Goal: Obtain resource: Obtain resource

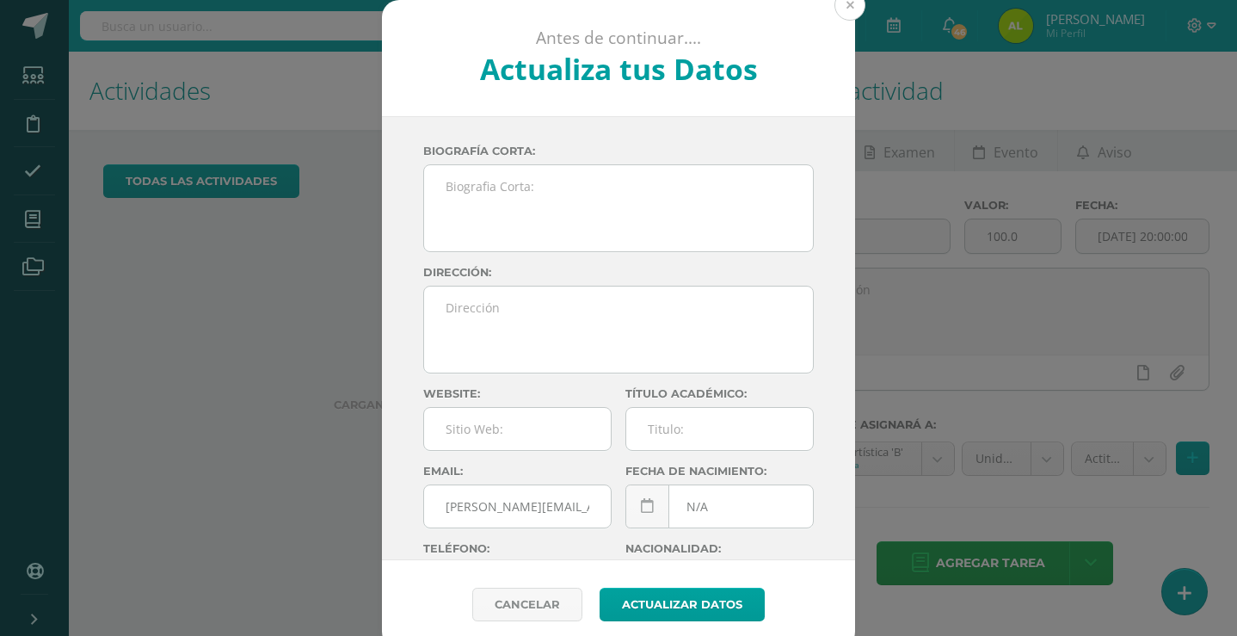
click at [843, 11] on button at bounding box center [849, 5] width 31 height 31
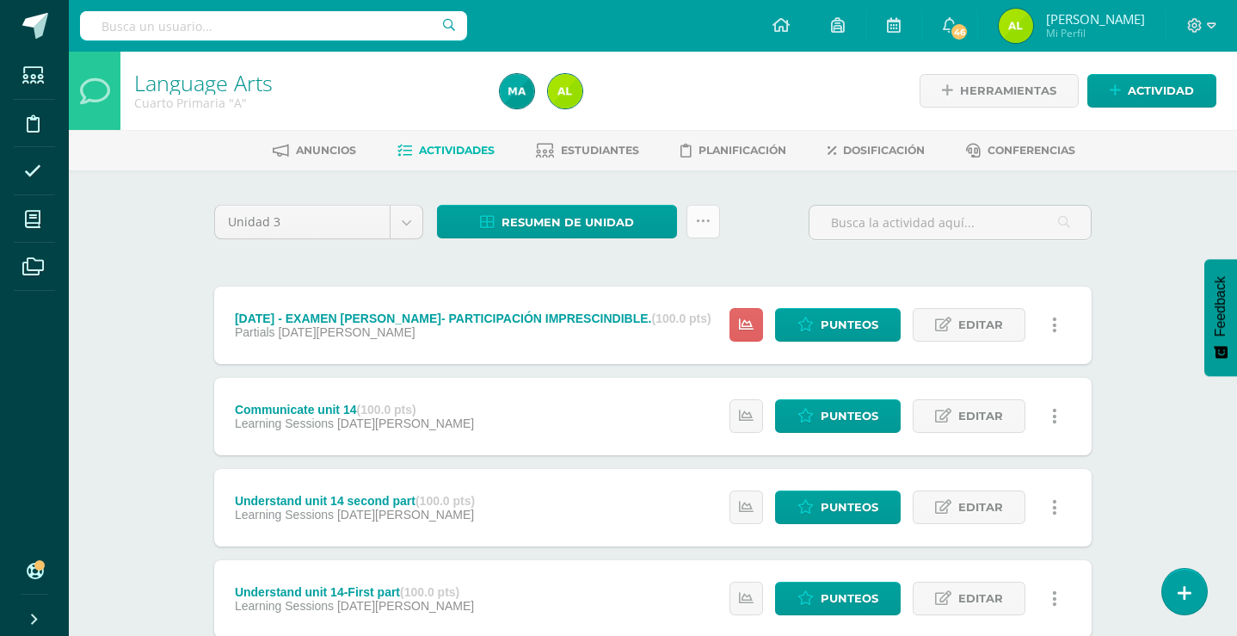
click at [698, 214] on icon at bounding box center [703, 221] width 15 height 15
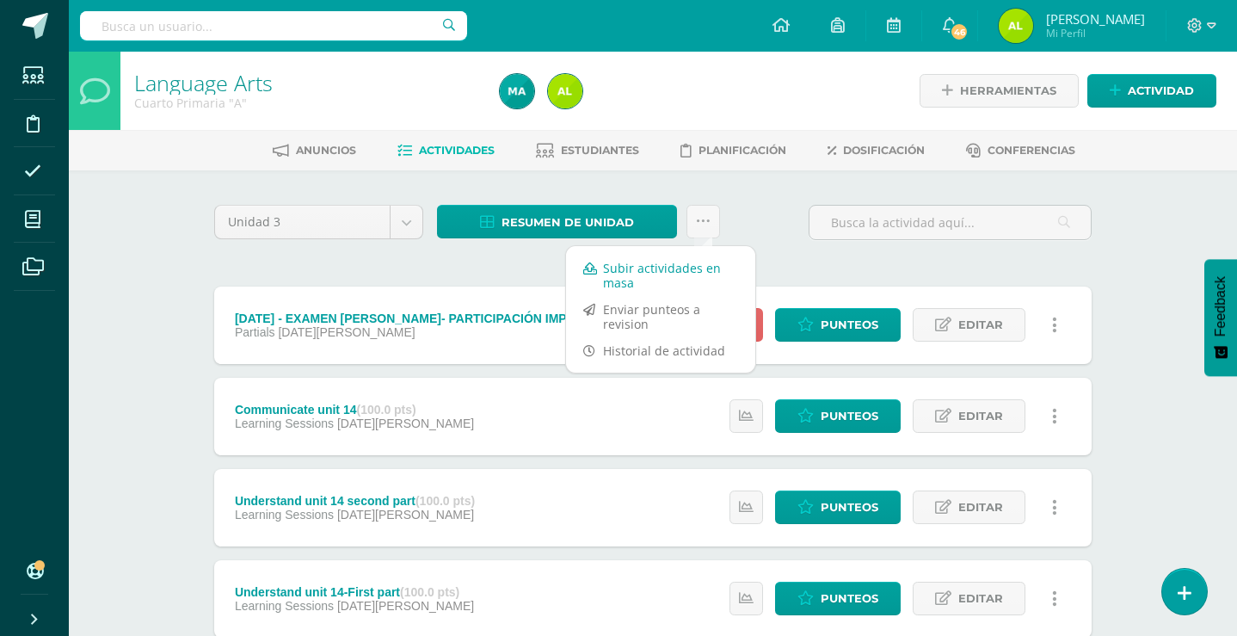
click at [680, 268] on link "Subir actividades en masa" at bounding box center [660, 275] width 189 height 41
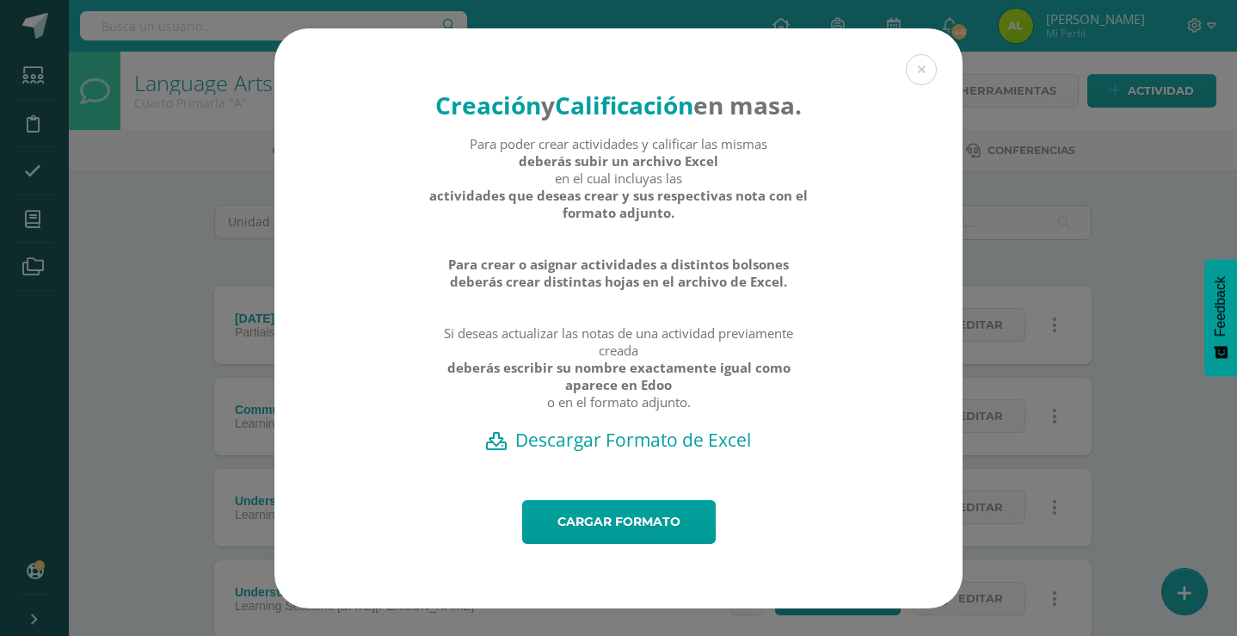
click at [690, 427] on div "Para poder crear actividades y calificar las mismas deberás subir un archivo Ex…" at bounding box center [618, 281] width 381 height 292
click at [690, 452] on h2 "Descargar Formato de Excel" at bounding box center [618, 439] width 628 height 24
click at [932, 54] on button at bounding box center [921, 69] width 31 height 31
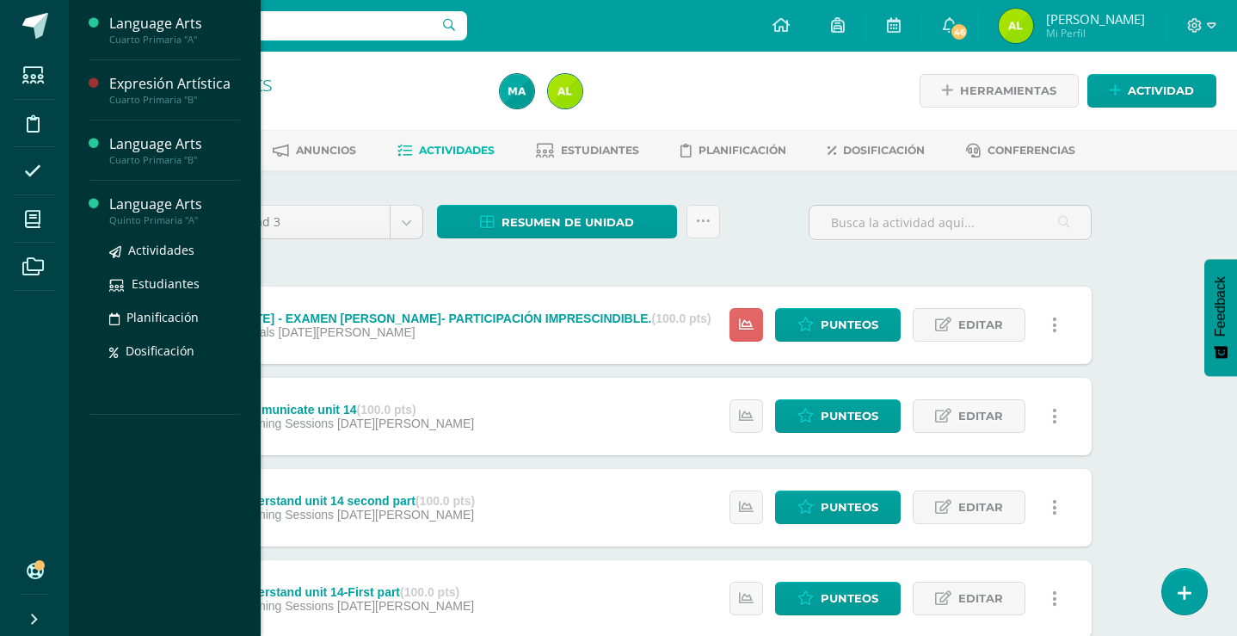
click at [134, 200] on div "Language Arts" at bounding box center [174, 204] width 131 height 20
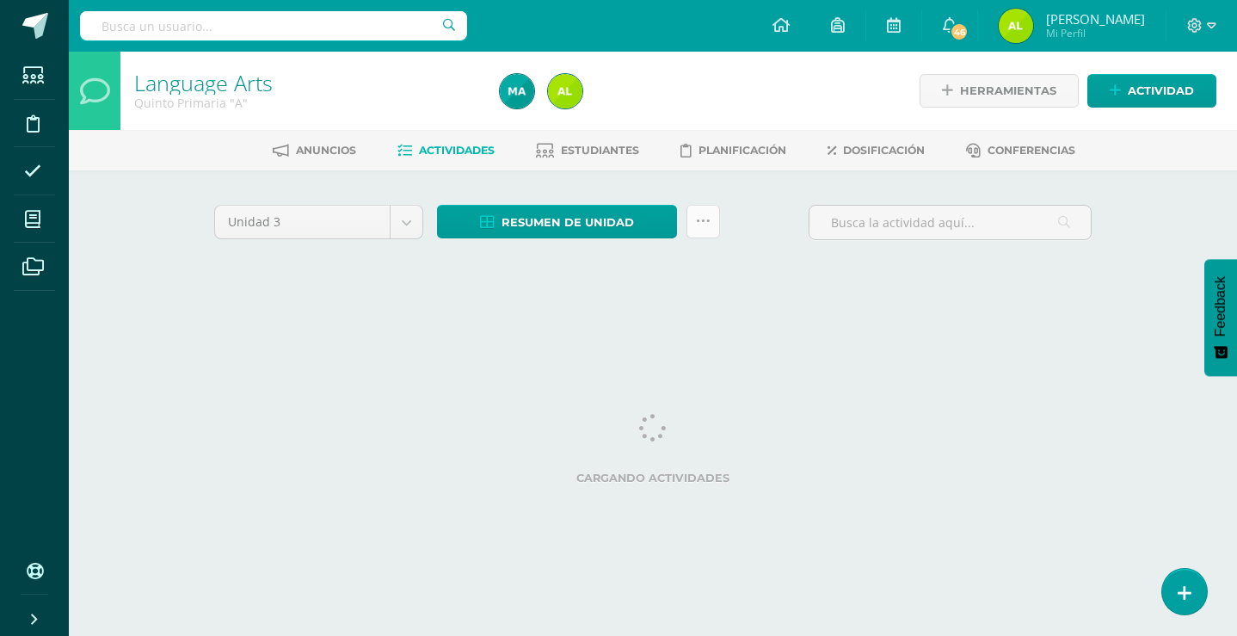
click at [695, 205] on link at bounding box center [703, 222] width 34 height 34
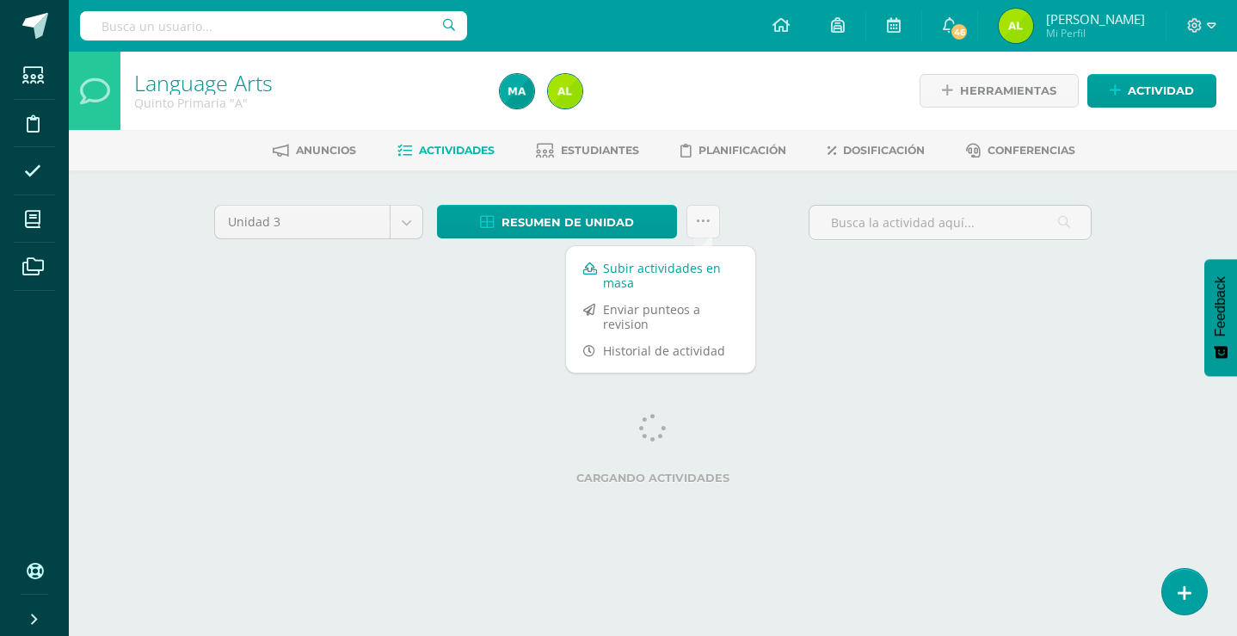
click at [693, 262] on link "Subir actividades en masa" at bounding box center [660, 275] width 189 height 41
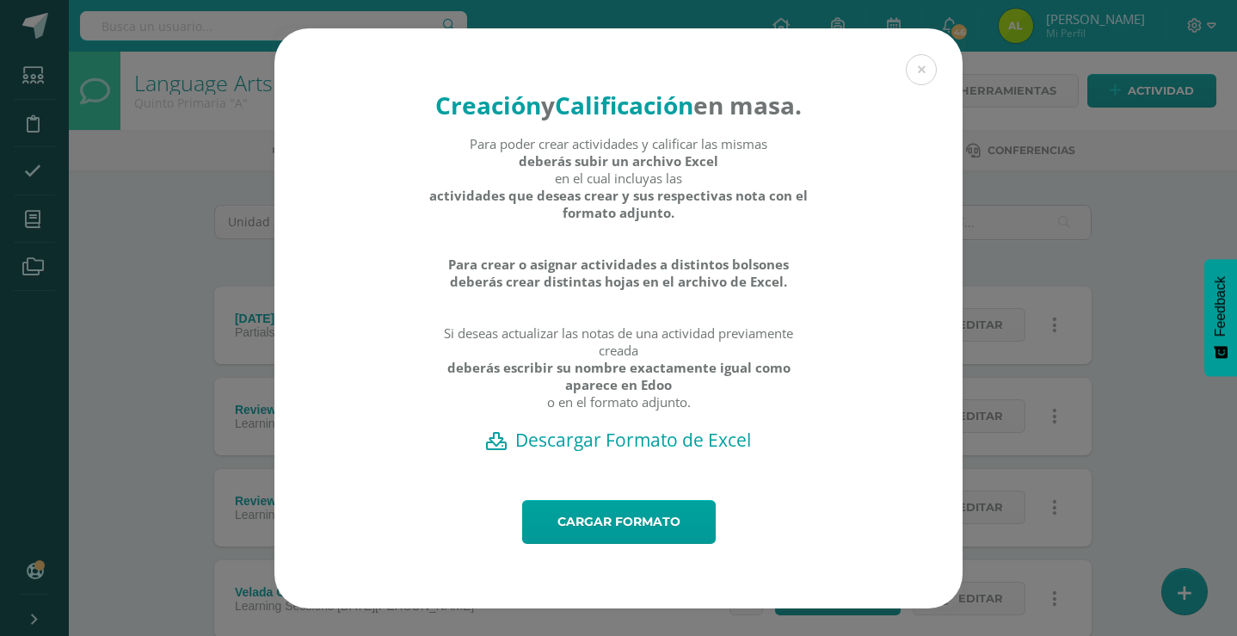
click at [586, 452] on h2 "Descargar Formato de Excel" at bounding box center [618, 439] width 628 height 24
click at [918, 54] on button at bounding box center [921, 69] width 31 height 31
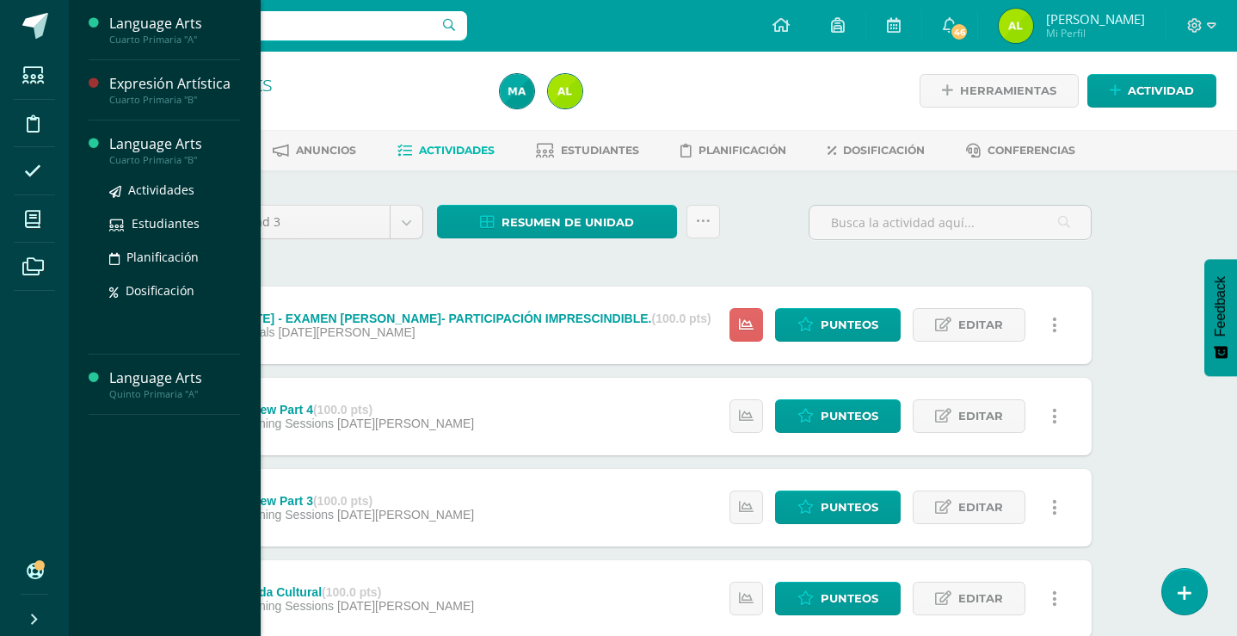
click at [178, 136] on div "Language Arts" at bounding box center [174, 144] width 131 height 20
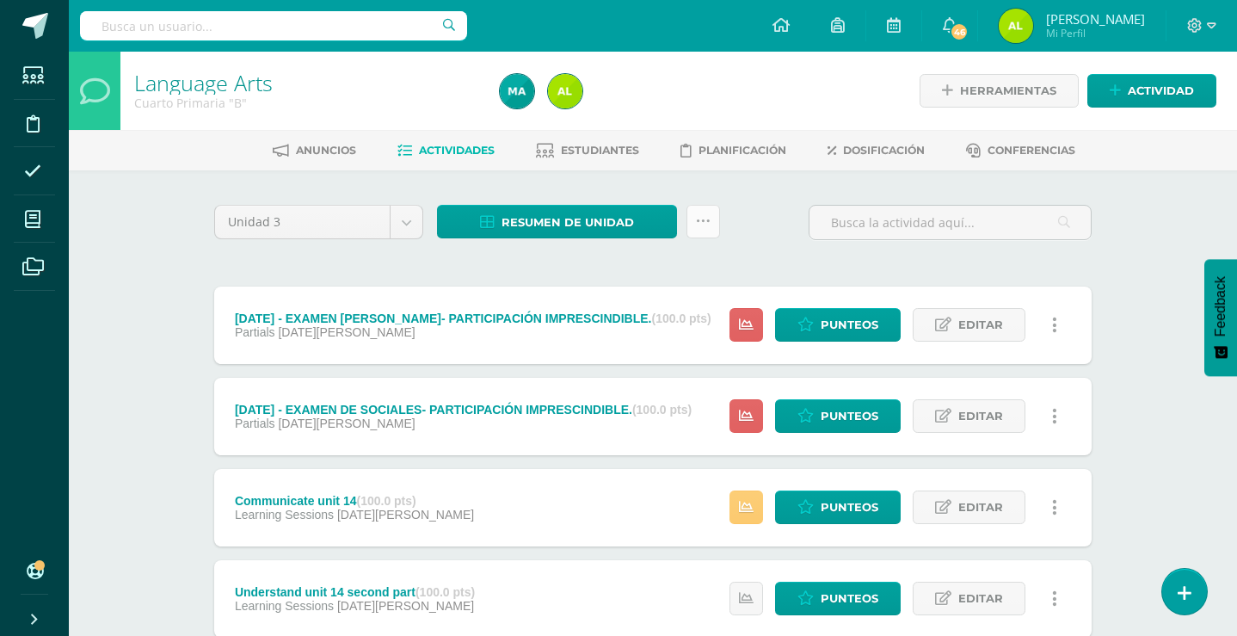
click at [691, 211] on link at bounding box center [703, 222] width 34 height 34
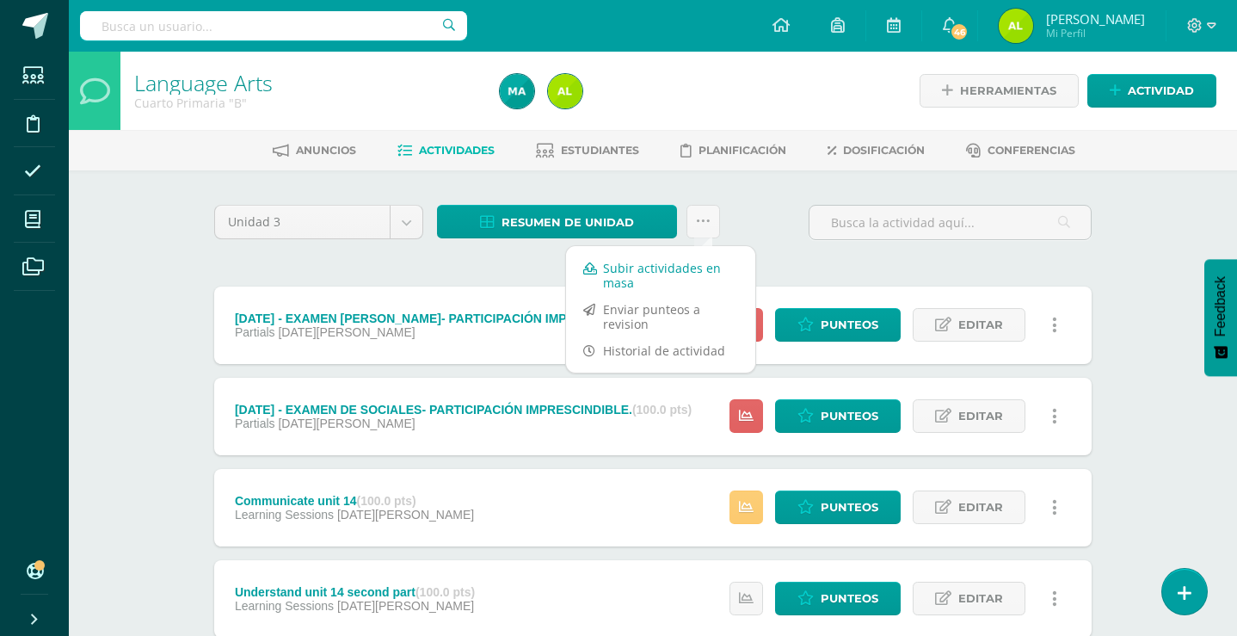
click at [692, 263] on link "Subir actividades en masa" at bounding box center [660, 275] width 189 height 41
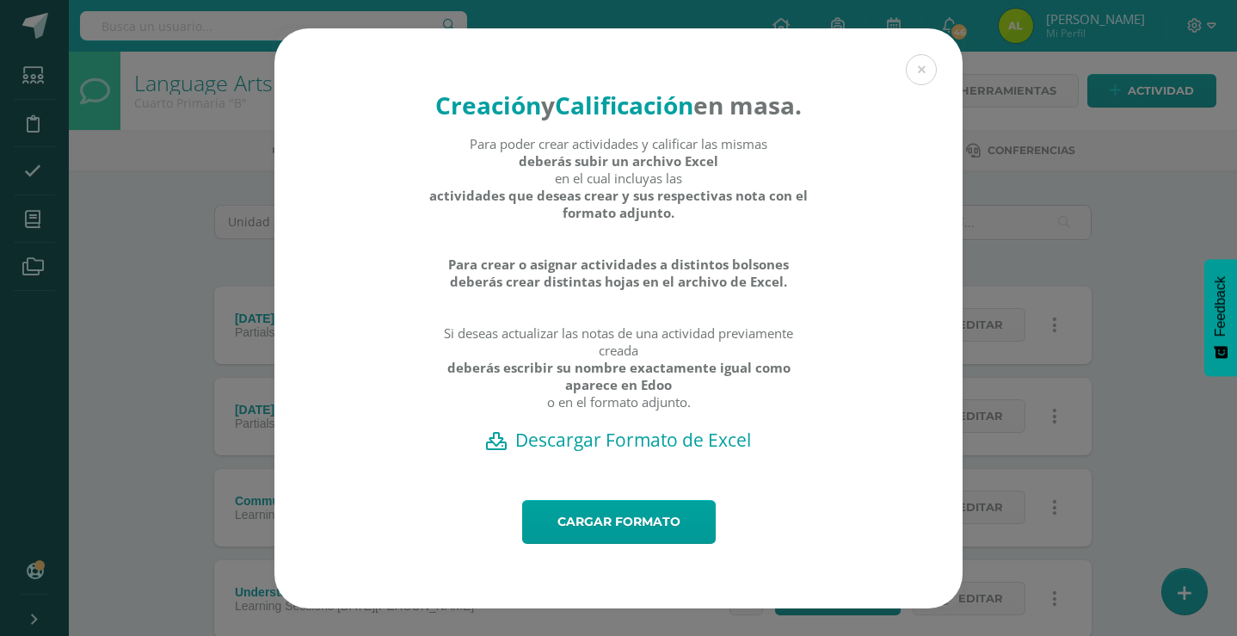
click at [665, 452] on h2 "Descargar Formato de Excel" at bounding box center [618, 439] width 628 height 24
